Goal: Information Seeking & Learning: Learn about a topic

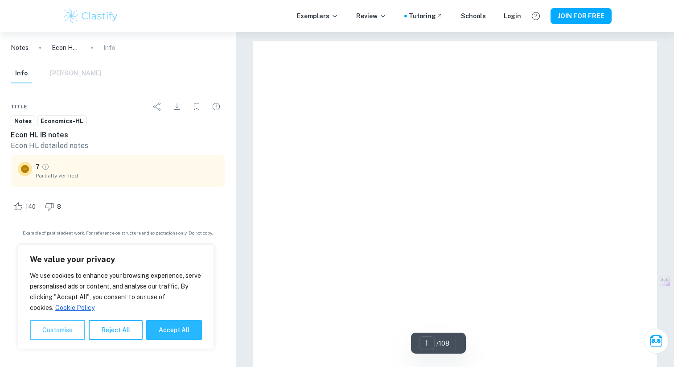
click at [69, 334] on button "Customise" at bounding box center [57, 330] width 55 height 20
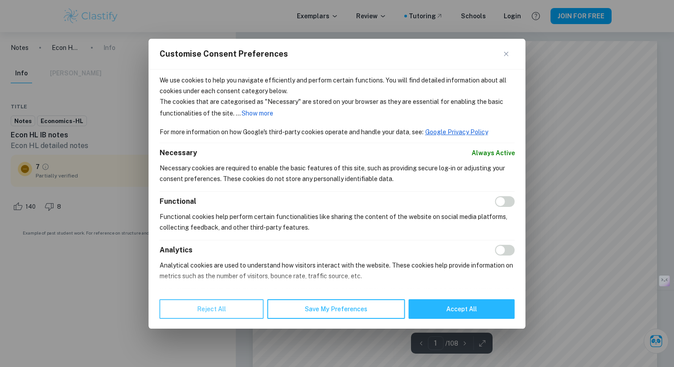
click at [224, 310] on button "Reject All" at bounding box center [212, 309] width 104 height 20
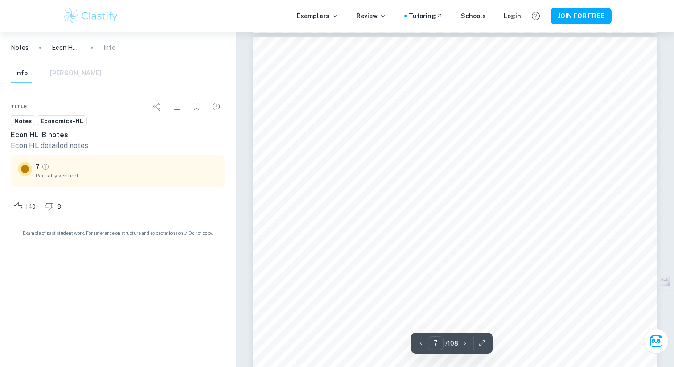
scroll to position [3083, 0]
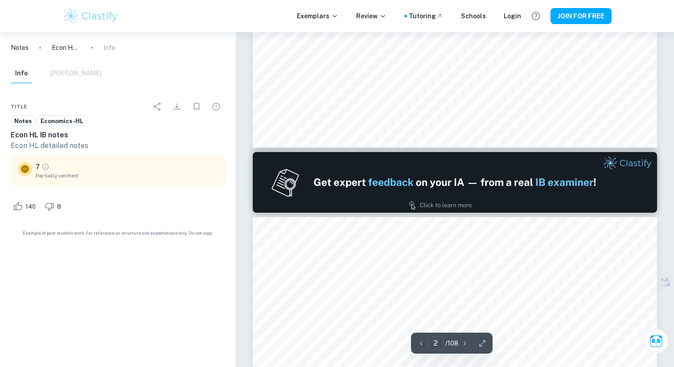
type input "1"
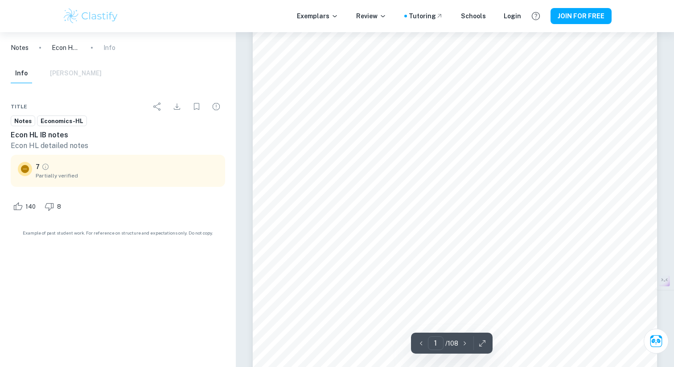
scroll to position [160, 0]
